Goal: Task Accomplishment & Management: Manage account settings

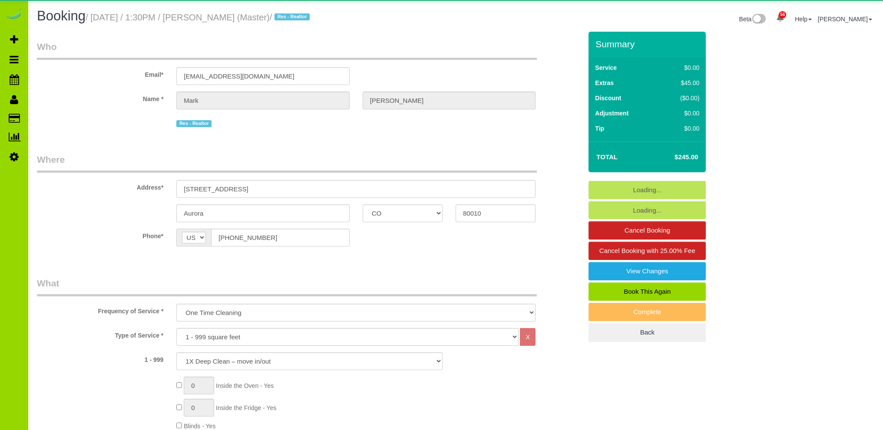
select select "CO"
select select "spot1"
select select "number:2"
select select "number:11"
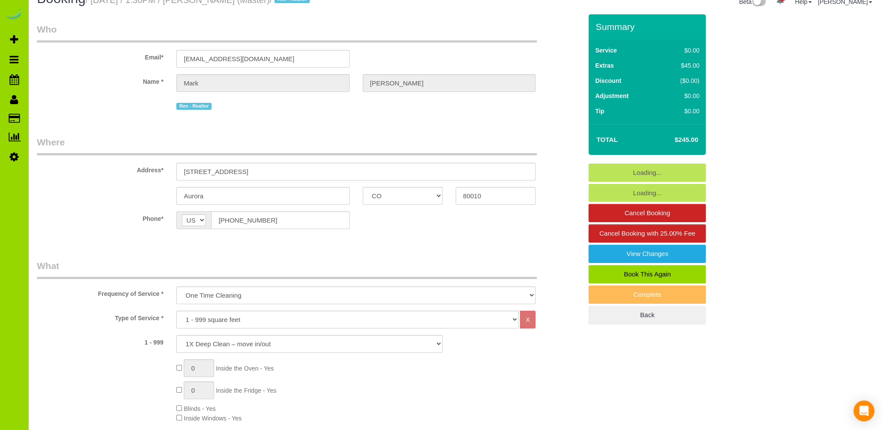
scroll to position [260, 0]
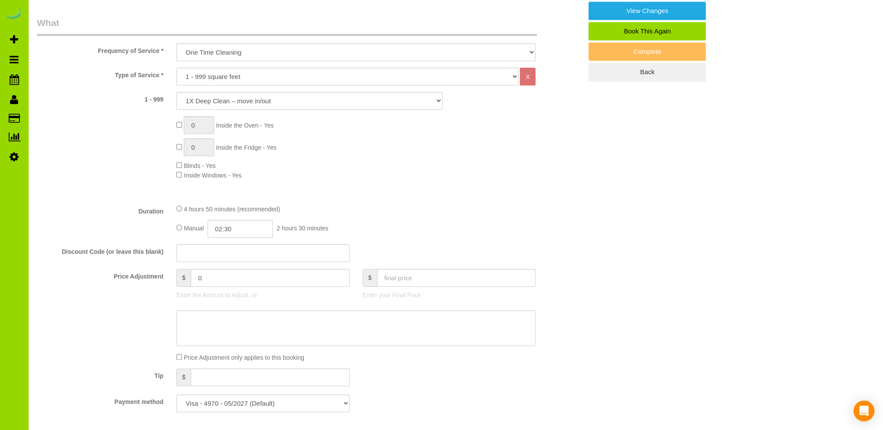
click at [182, 146] on span "0 Inside the Fridge - Yes" at bounding box center [226, 147] width 100 height 7
type input "1"
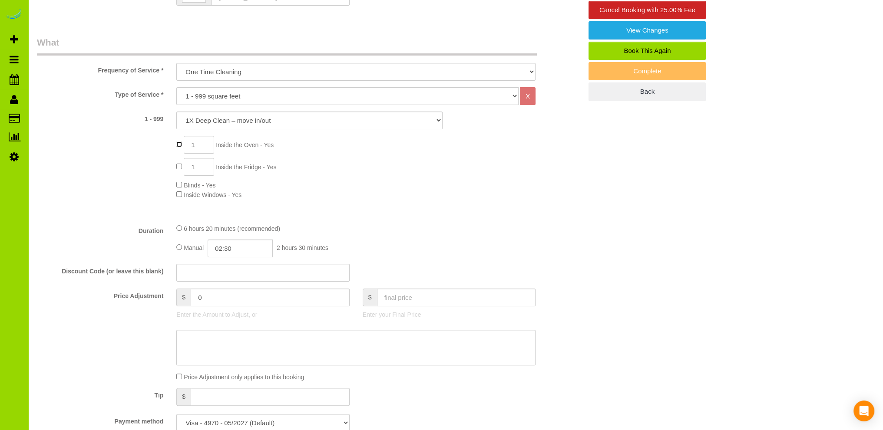
scroll to position [347, 0]
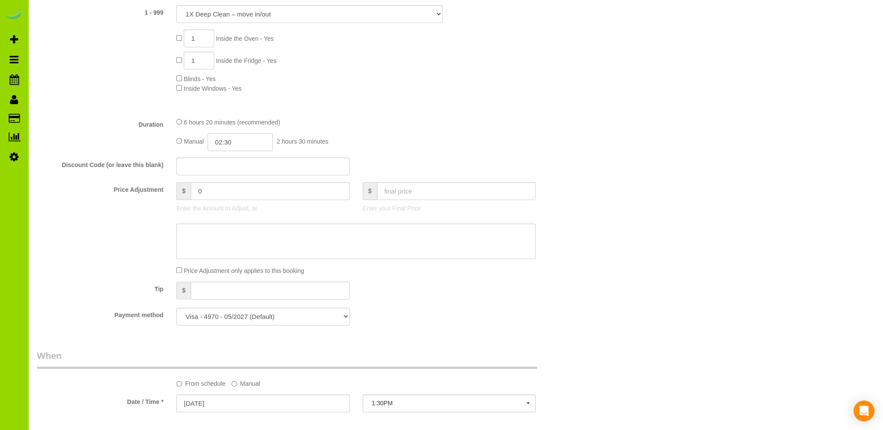
click at [251, 139] on input "02:30" at bounding box center [240, 142] width 65 height 18
type input "03:30"
click at [233, 190] on li "03:30" at bounding box center [230, 191] width 39 height 11
select select "spot6"
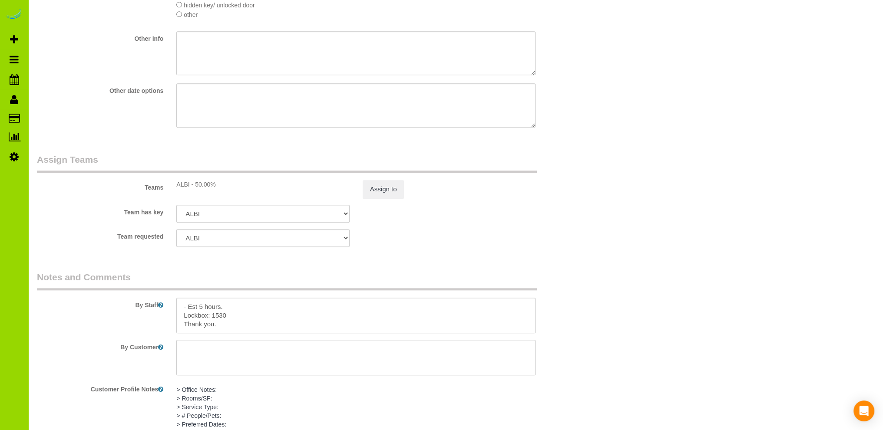
scroll to position [1216, 0]
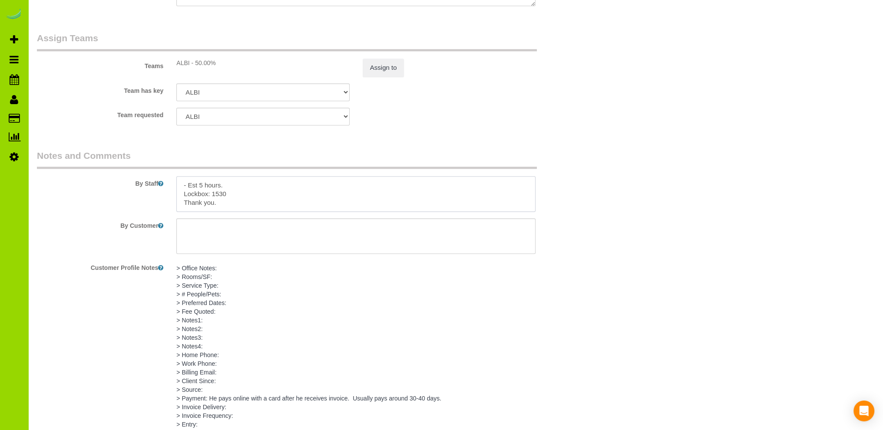
click at [201, 187] on textarea at bounding box center [355, 194] width 359 height 36
type textarea "- Est 7 hours. Lockbox: 1530 Thank you."
click at [480, 96] on div "Team has key [GEOGRAPHIC_DATA][PERSON_NAME] ANGEL DESI [PERSON_NAME] [PERSON_NA…" at bounding box center [309, 92] width 558 height 18
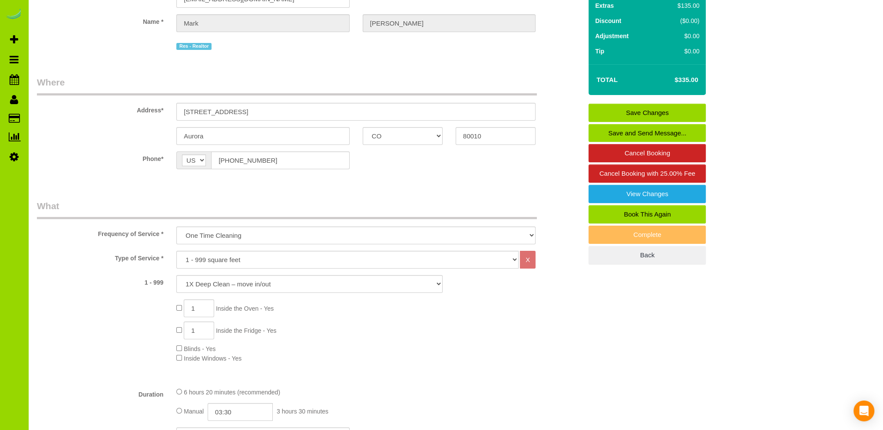
scroll to position [0, 0]
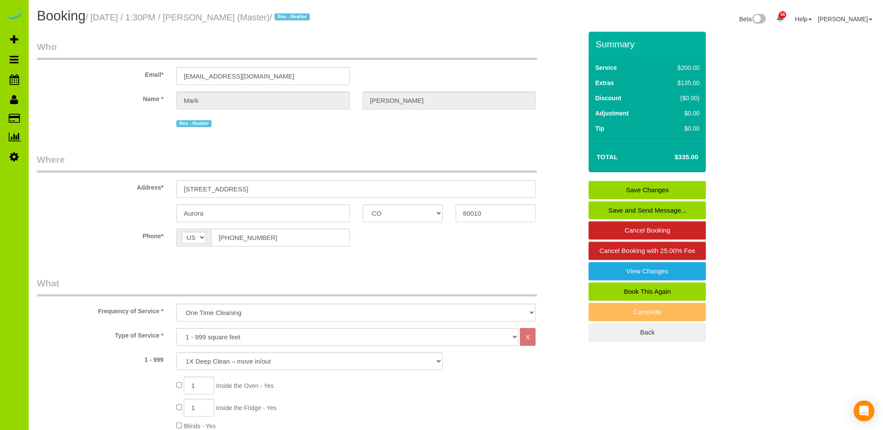
click at [645, 185] on link "Save Changes" at bounding box center [646, 190] width 117 height 18
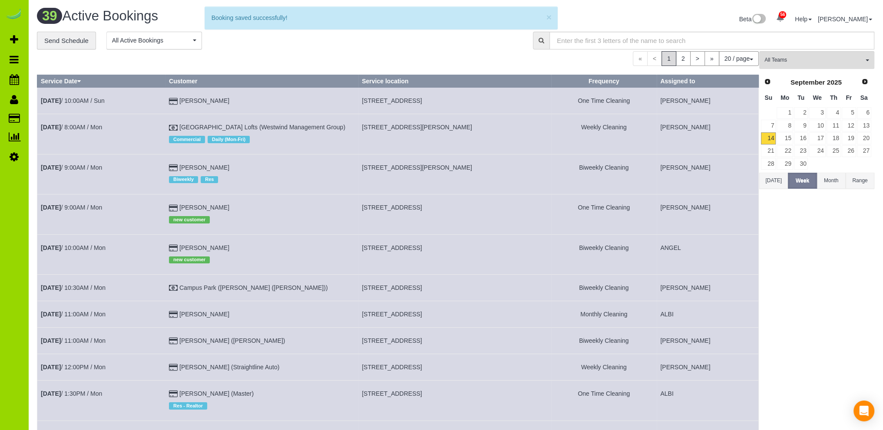
drag, startPoint x: 245, startPoint y: 48, endPoint x: 117, endPoint y: 81, distance: 132.2
click at [244, 46] on div "**********" at bounding box center [278, 41] width 483 height 18
